Goal: Check status

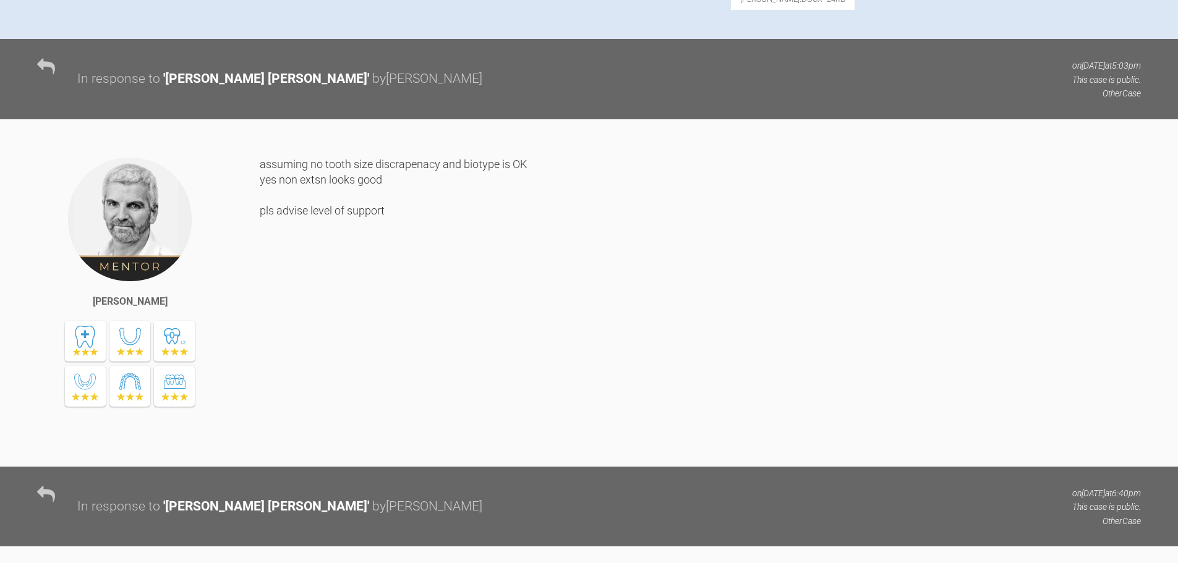
scroll to position [603, 0]
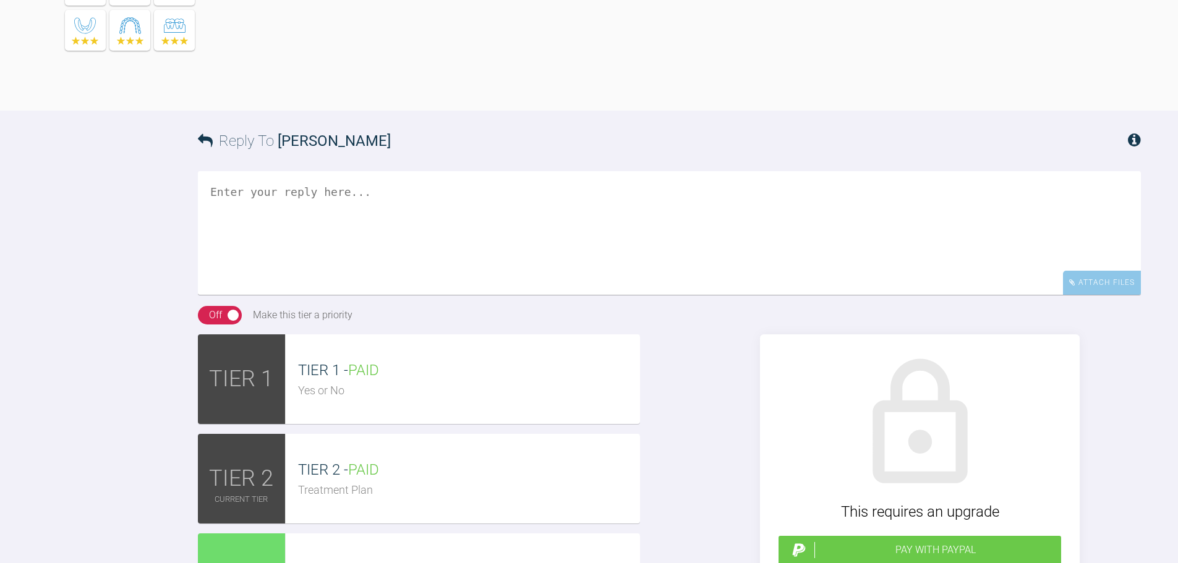
scroll to position [1748, 0]
